Goal: Manage account settings

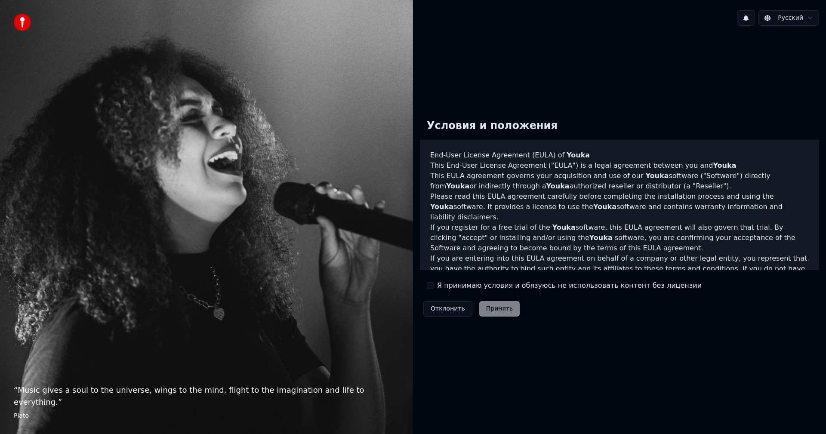
click at [433, 292] on div "Условия и положения End-User License Agreement ([PERSON_NAME]) of Youka This En…" at bounding box center [619, 216] width 399 height 208
click at [432, 287] on button "Я принимаю условия и обязуюсь не использовать контент без лицензии" at bounding box center [430, 285] width 7 height 7
click at [503, 309] on button "Принять" at bounding box center [499, 308] width 41 height 15
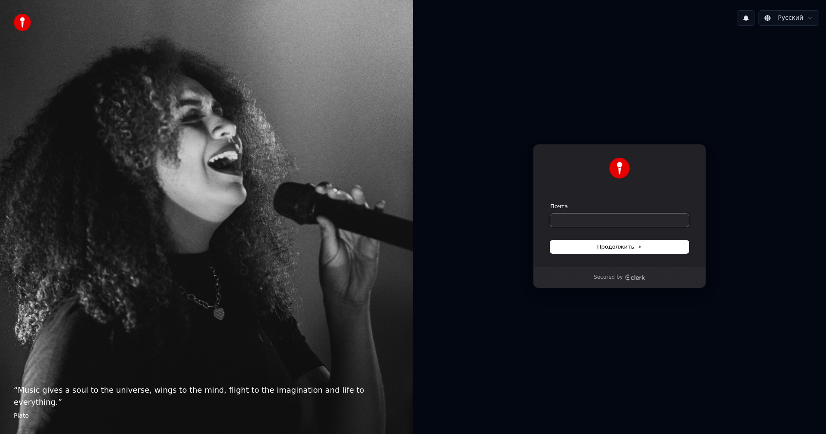
click at [595, 225] on input "Почта" at bounding box center [619, 220] width 139 height 13
click at [629, 256] on div "**********" at bounding box center [619, 205] width 173 height 123
click at [628, 247] on span "Продолжить" at bounding box center [619, 247] width 45 height 8
type input "**********"
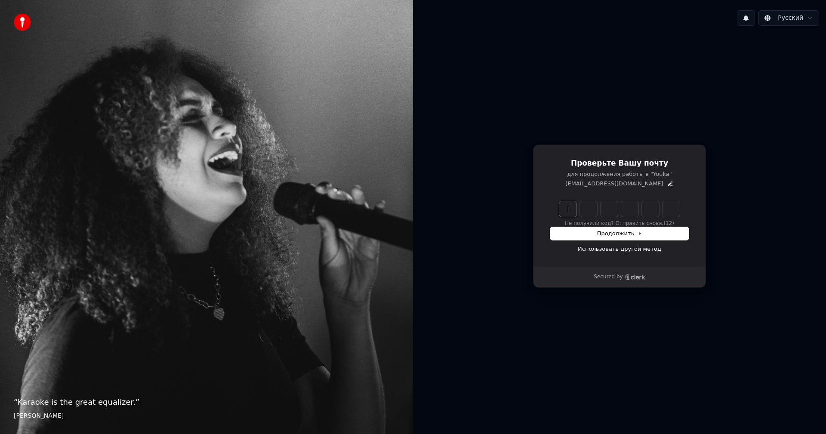
click at [571, 209] on input "Enter verification code" at bounding box center [628, 208] width 138 height 15
paste input "******"
type input "******"
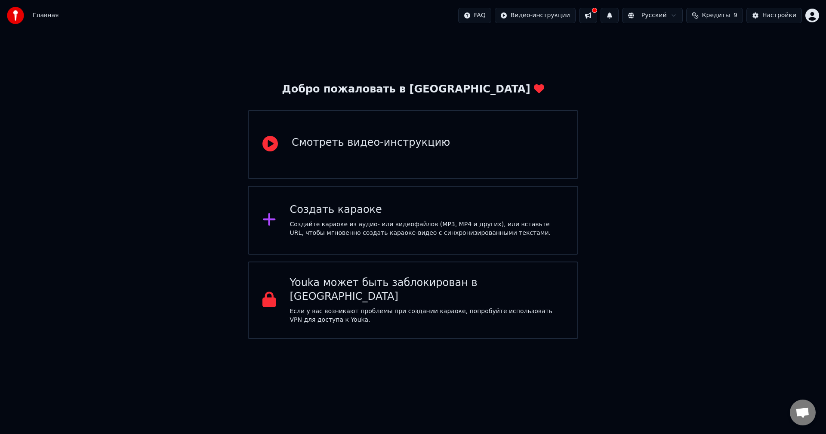
click at [737, 13] on button "Кредиты 9" at bounding box center [714, 15] width 57 height 15
click at [737, 80] on button "Обновить" at bounding box center [720, 79] width 52 height 15
click at [597, 15] on button at bounding box center [588, 15] width 18 height 15
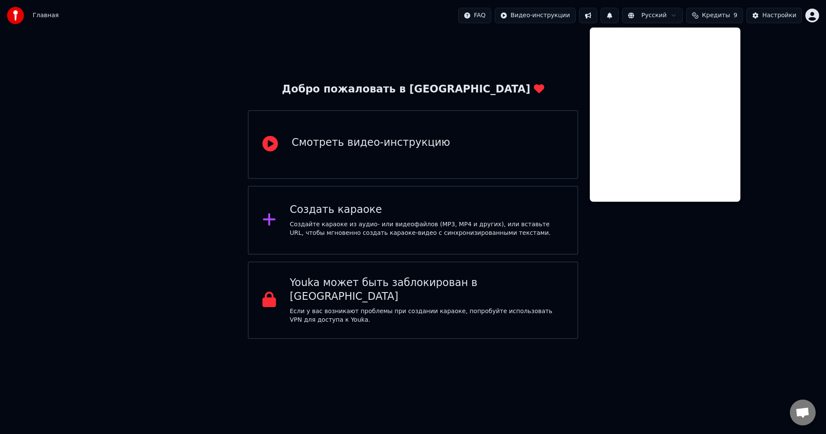
click at [766, 96] on div "Добро пожаловать в Youka Смотреть видео-инструкцию Создать караоке Создайте кар…" at bounding box center [413, 185] width 826 height 308
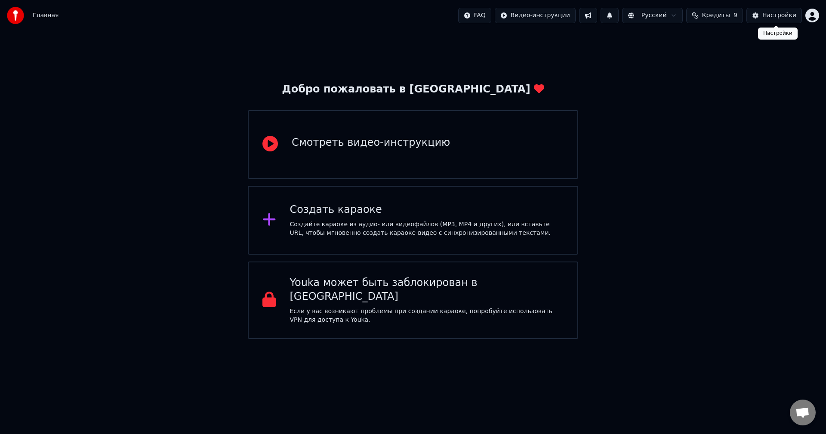
click at [730, 18] on span "Кредиты" at bounding box center [716, 15] width 28 height 9
click at [760, 56] on td "30" at bounding box center [757, 56] width 76 height 15
click at [673, 55] on td "15" at bounding box center [665, 56] width 41 height 15
click at [713, 75] on button "Обновить" at bounding box center [720, 79] width 52 height 15
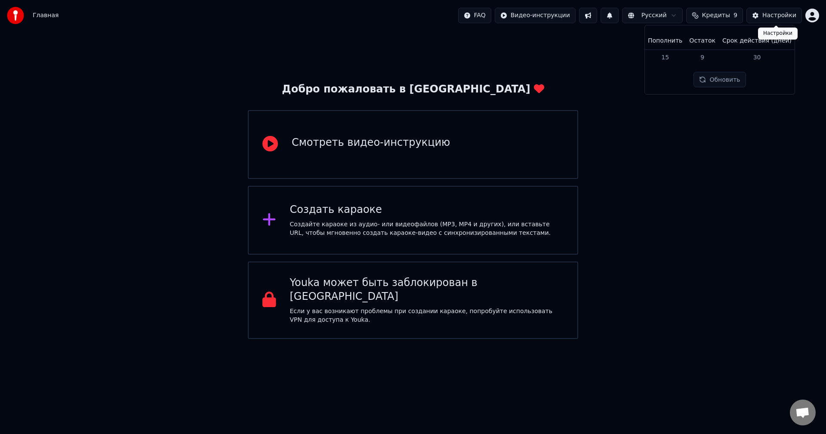
click at [774, 14] on div "Настройки" at bounding box center [780, 15] width 34 height 9
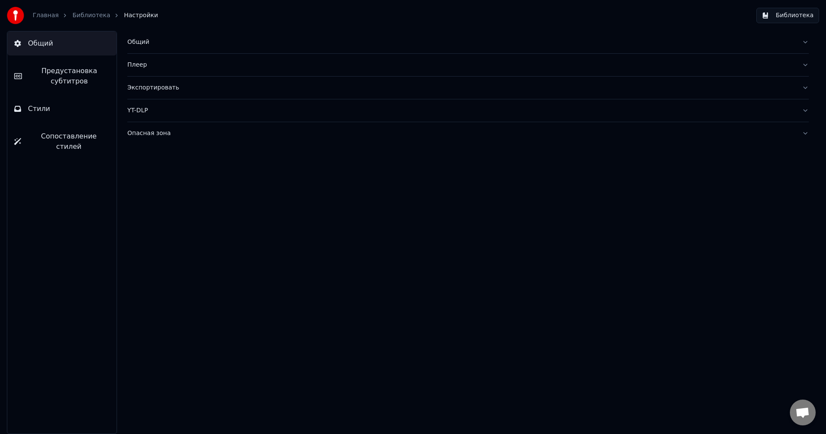
click at [71, 132] on span "Сопоставление стилей" at bounding box center [69, 141] width 82 height 21
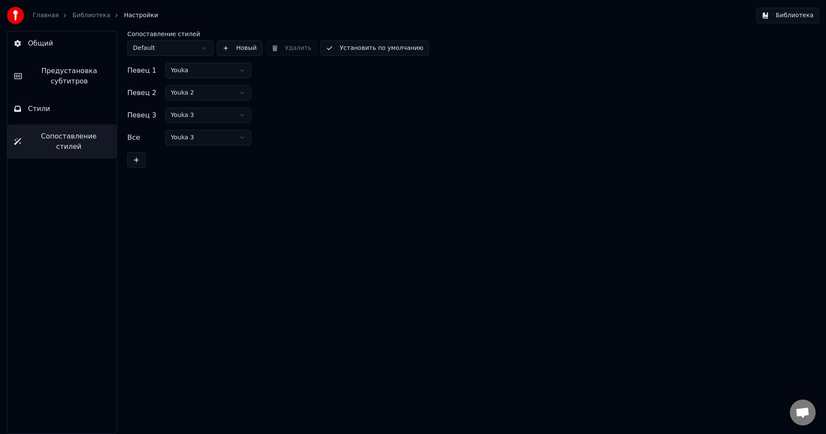
click at [74, 116] on button "Стили" at bounding box center [61, 109] width 109 height 24
click at [80, 84] on span "Предустановка субтитров" at bounding box center [69, 76] width 81 height 21
